Goal: Find specific page/section: Find specific page/section

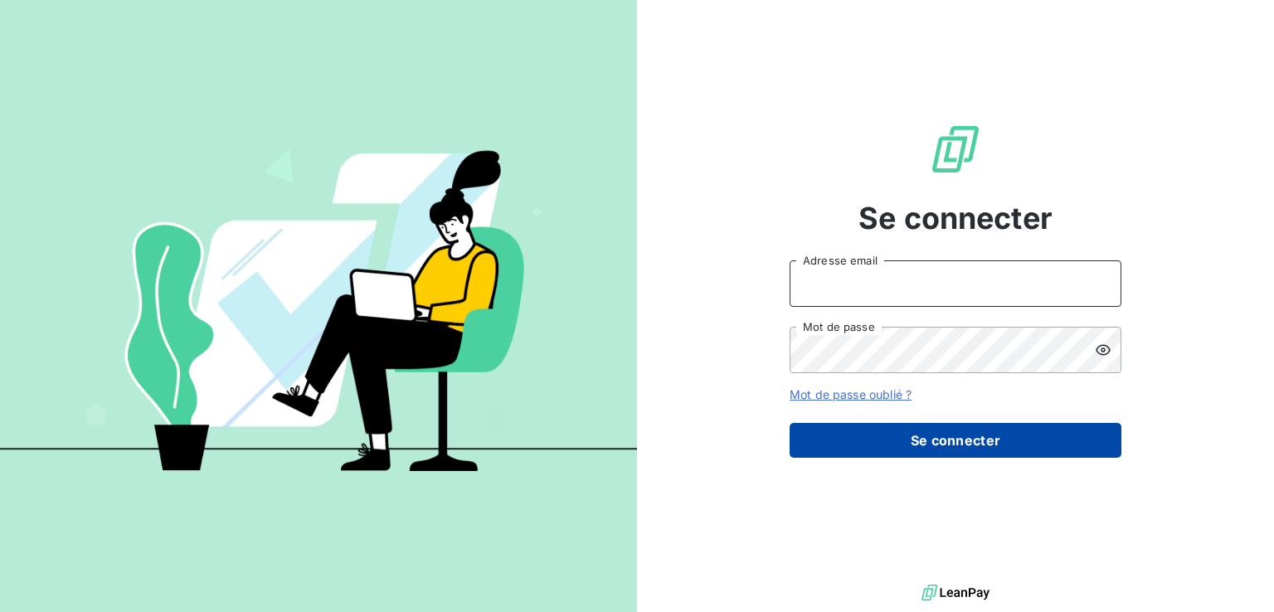
type input "[EMAIL_ADDRESS][DOMAIN_NAME]"
click at [986, 452] on button "Se connecter" at bounding box center [956, 440] width 332 height 35
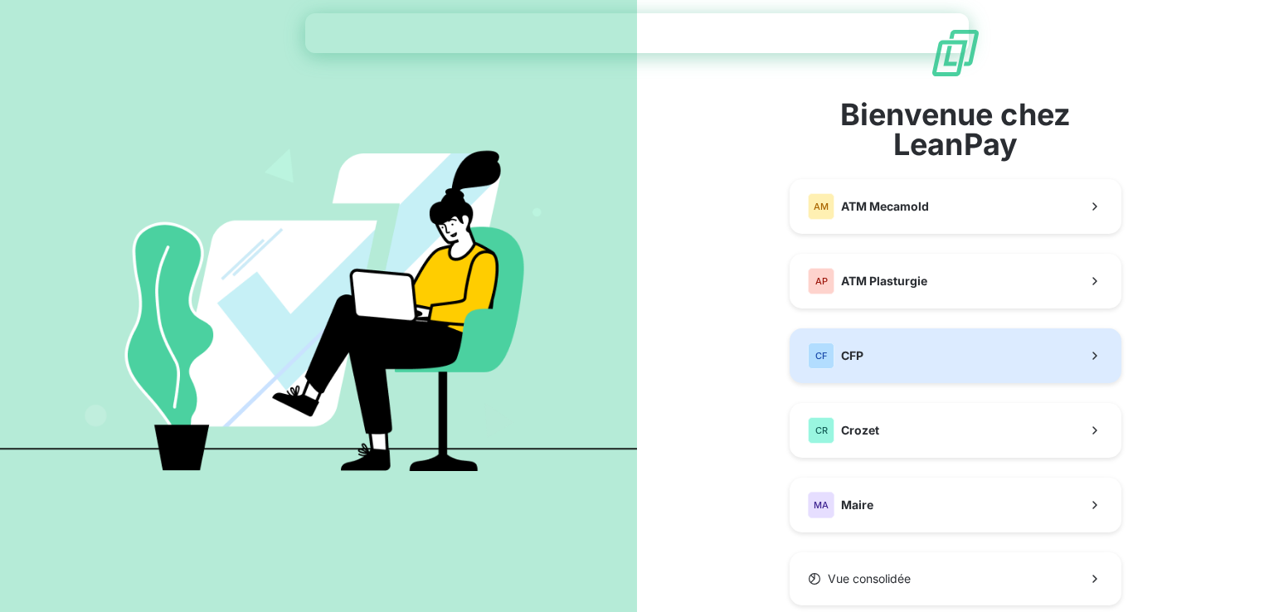
click at [921, 359] on button "CF CFP" at bounding box center [956, 356] width 332 height 55
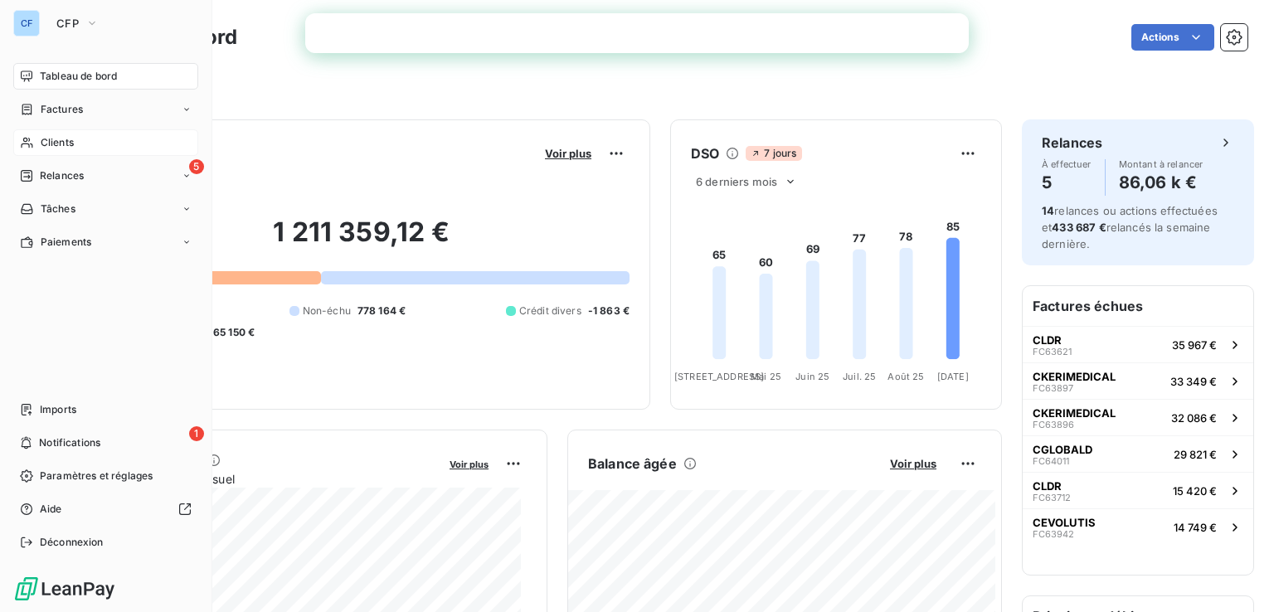
click at [76, 143] on div "Clients" at bounding box center [105, 142] width 185 height 27
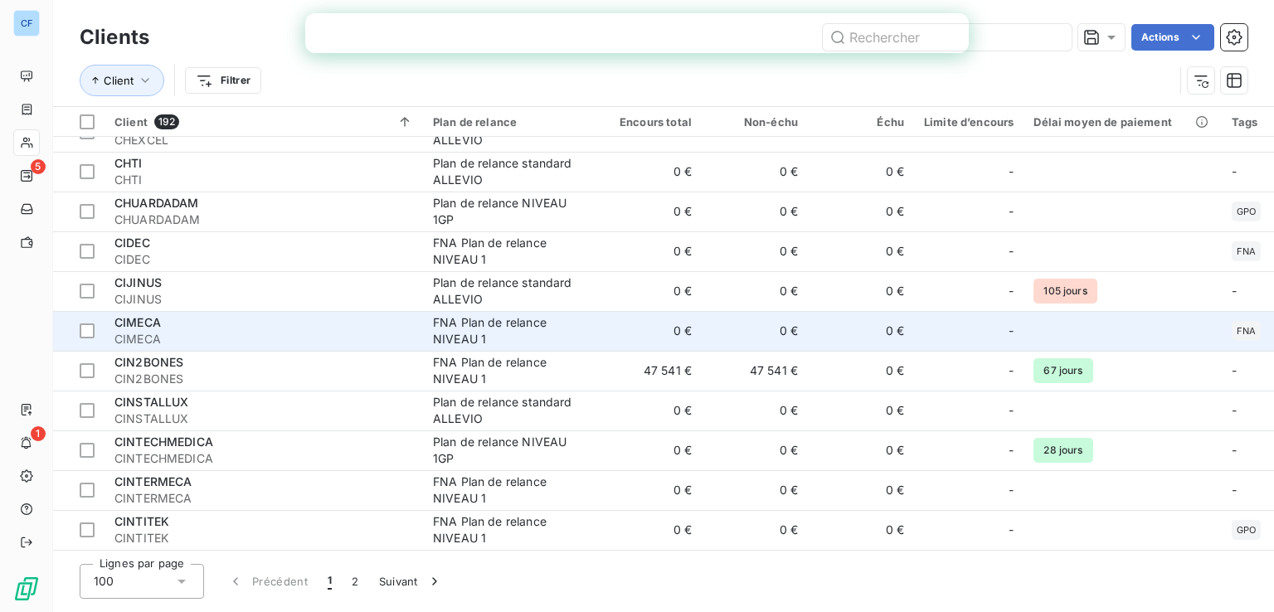
scroll to position [3575, 0]
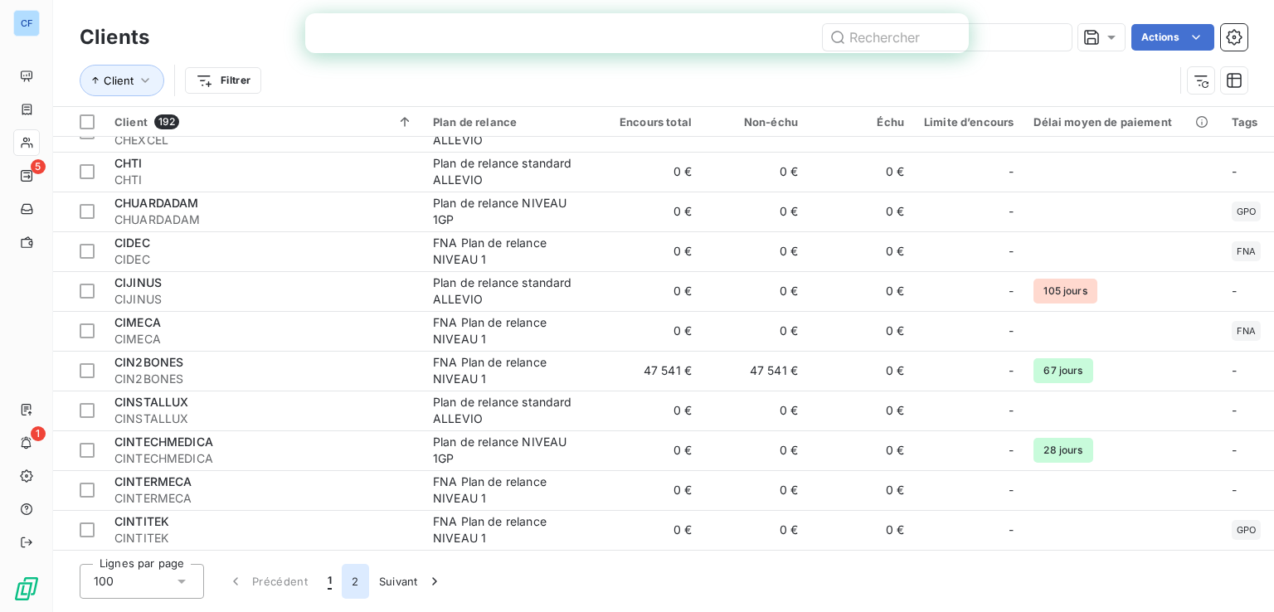
click at [358, 583] on button "2" at bounding box center [355, 581] width 27 height 35
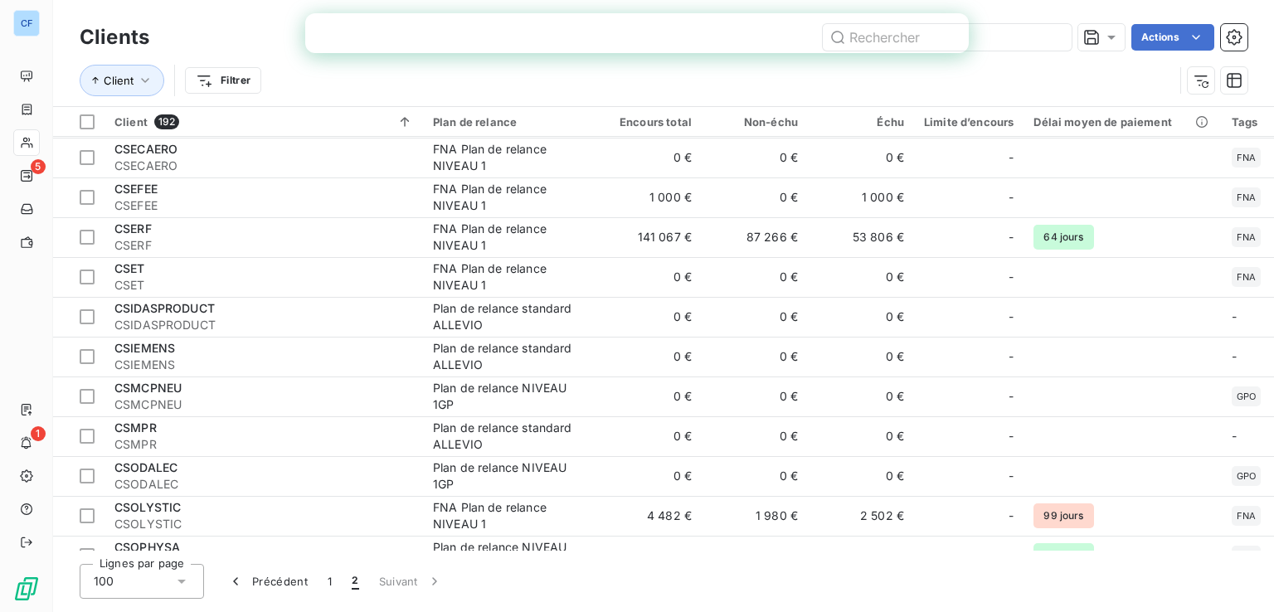
scroll to position [1991, 0]
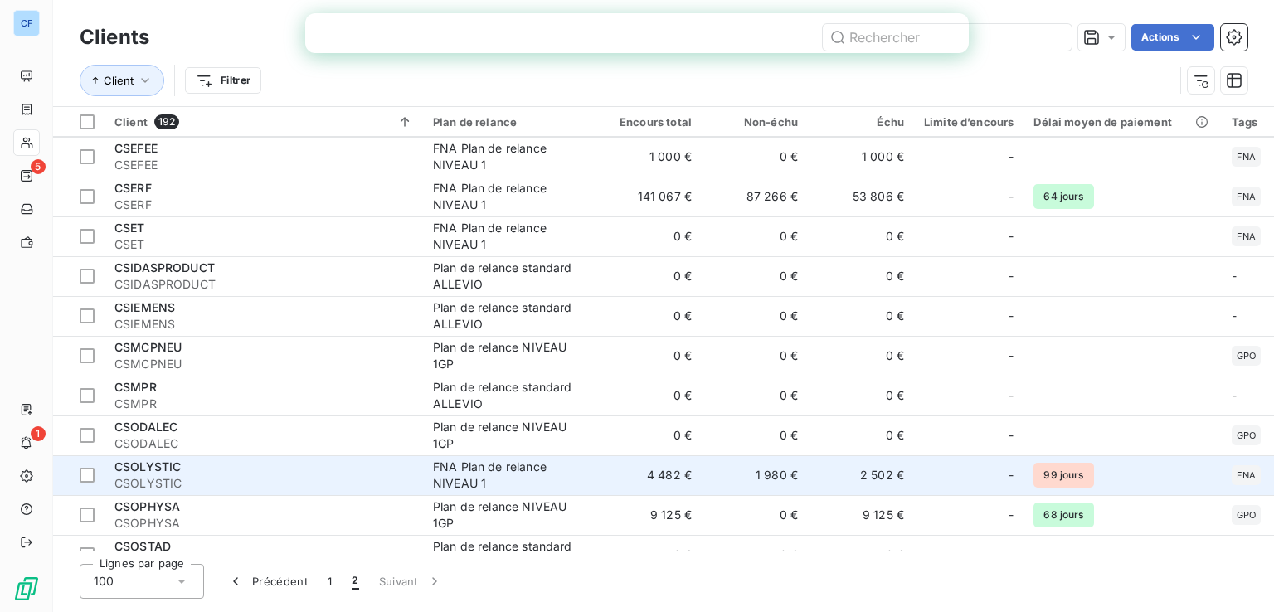
click at [242, 470] on div "CSOLYSTIC" at bounding box center [263, 467] width 299 height 17
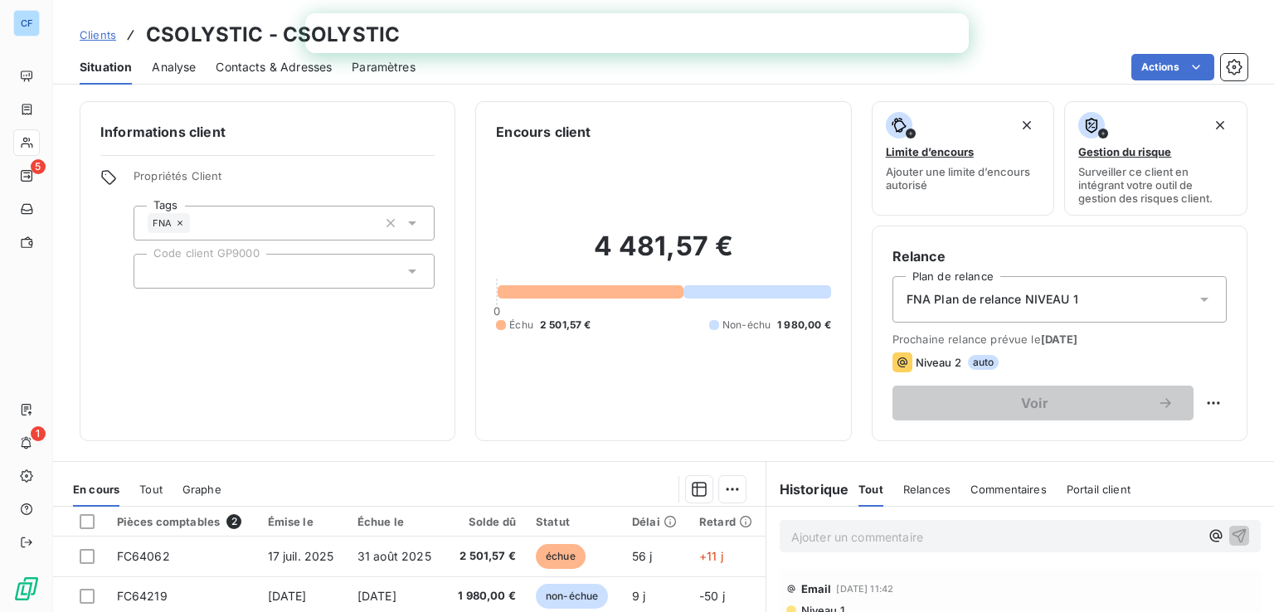
click at [252, 67] on span "Contacts & Adresses" at bounding box center [274, 67] width 116 height 17
